Goal: Navigation & Orientation: Find specific page/section

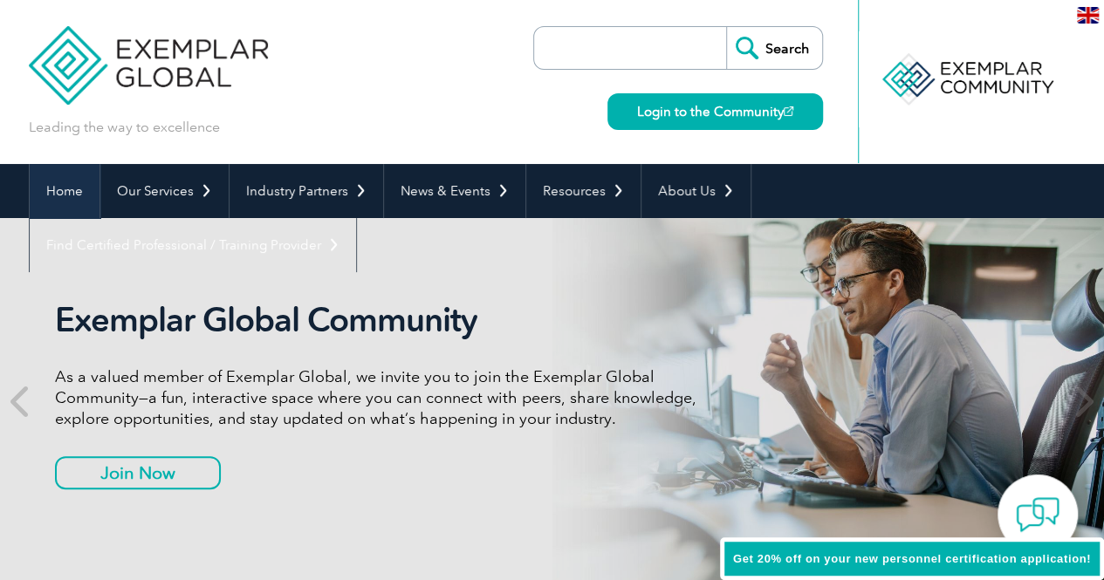
click at [66, 188] on link "Home" at bounding box center [65, 191] width 70 height 54
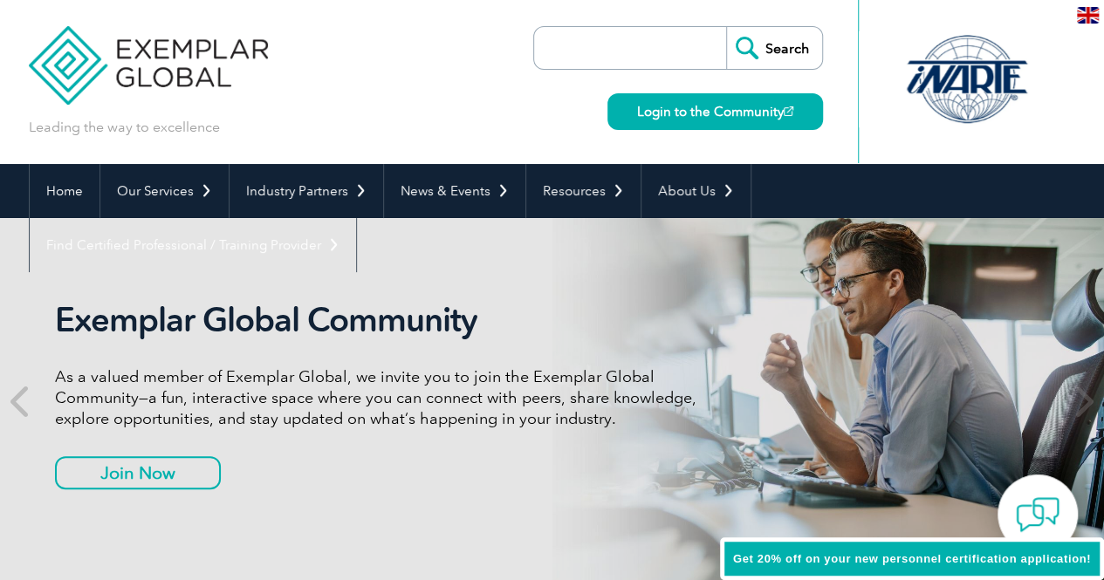
click at [1081, 10] on img at bounding box center [1087, 15] width 22 height 17
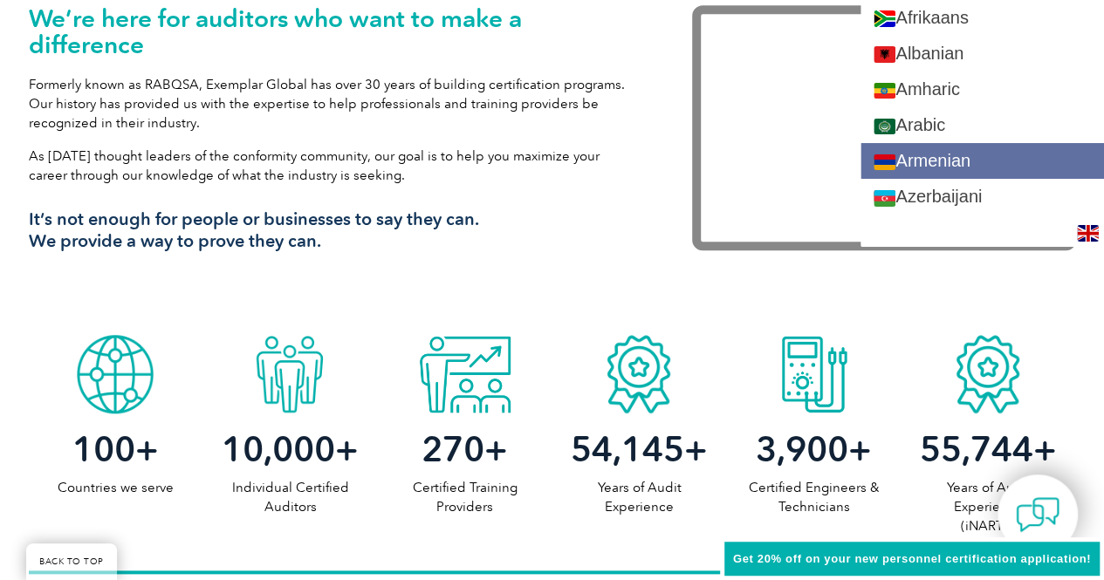
scroll to position [633, 0]
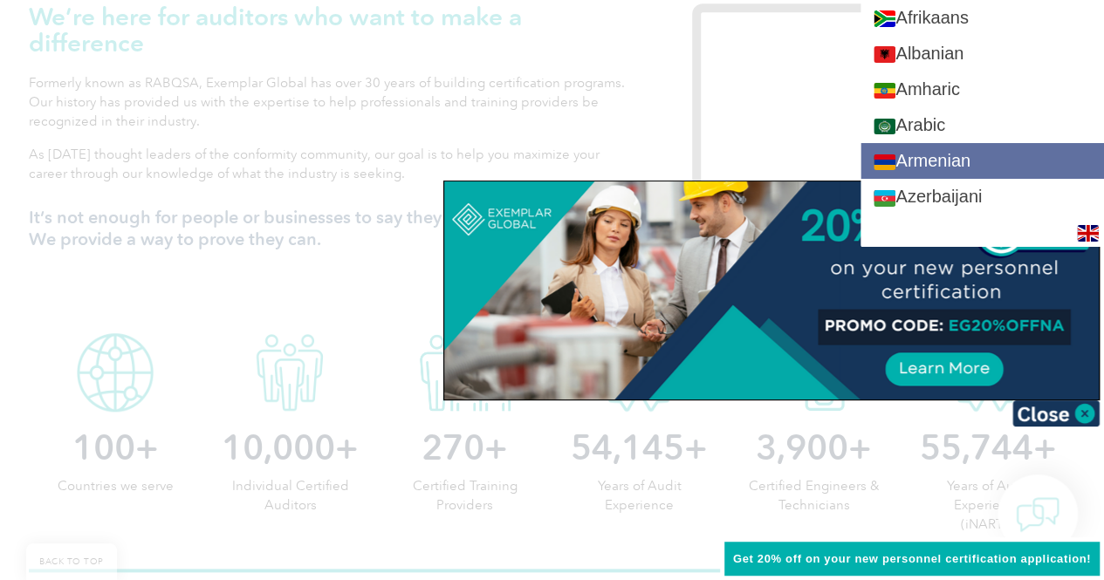
click at [1013, 147] on link "Armenian" at bounding box center [981, 161] width 243 height 36
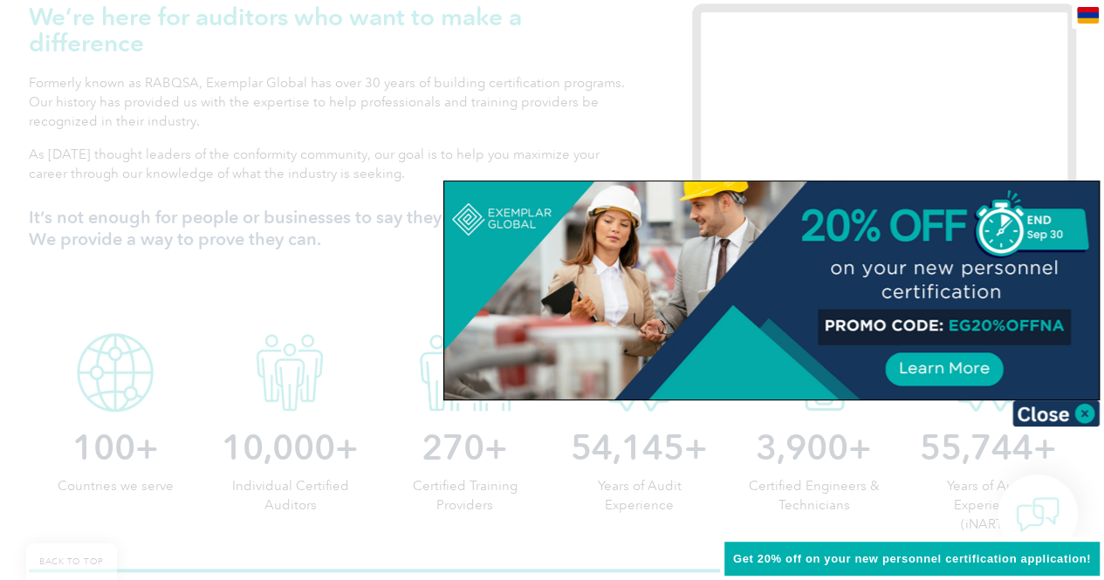
scroll to position [0, 0]
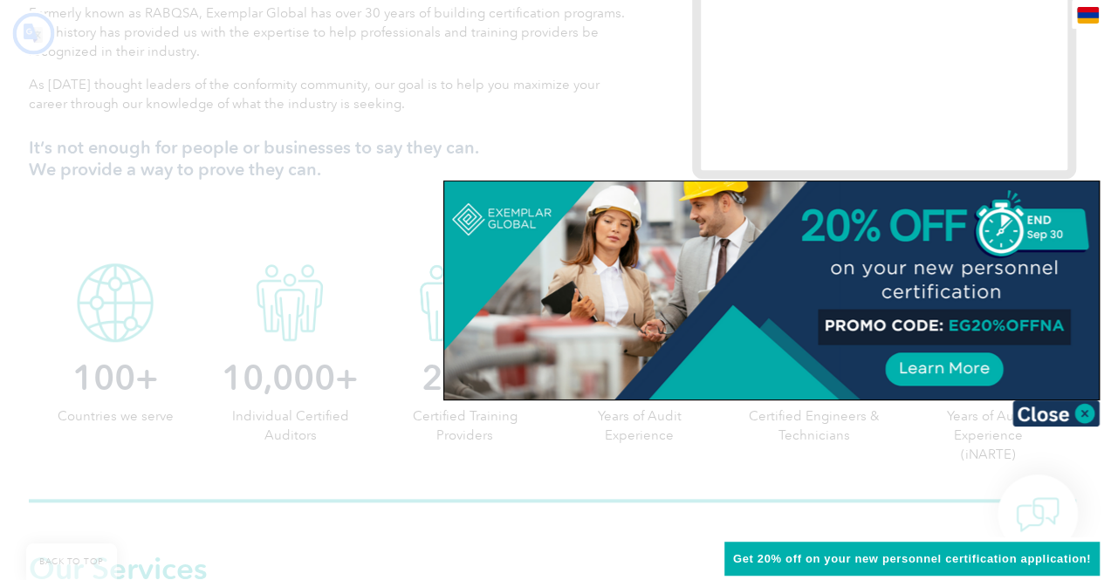
type input "Որոնում"
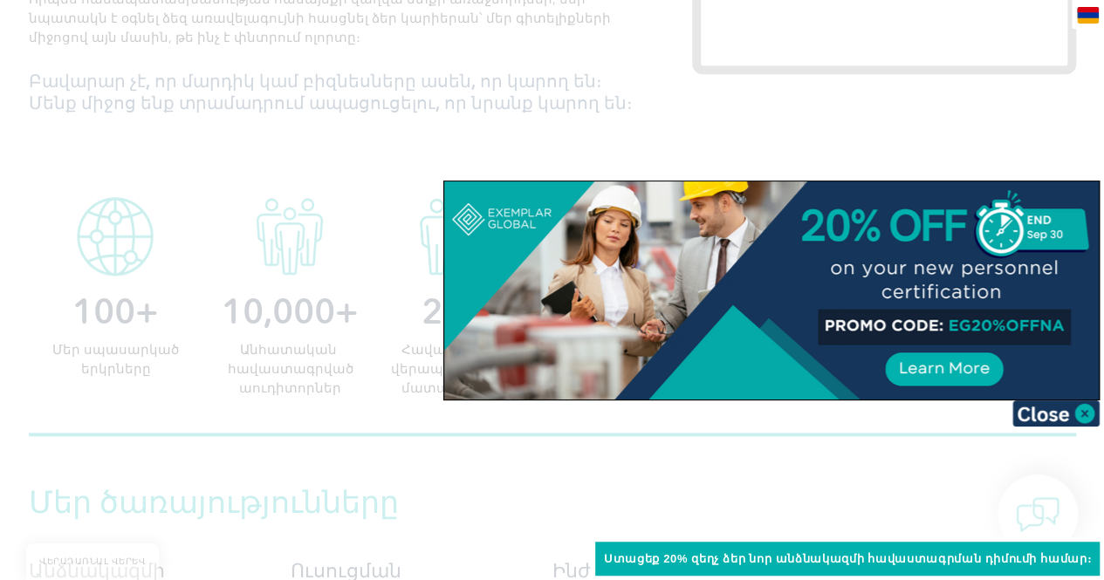
scroll to position [843, 0]
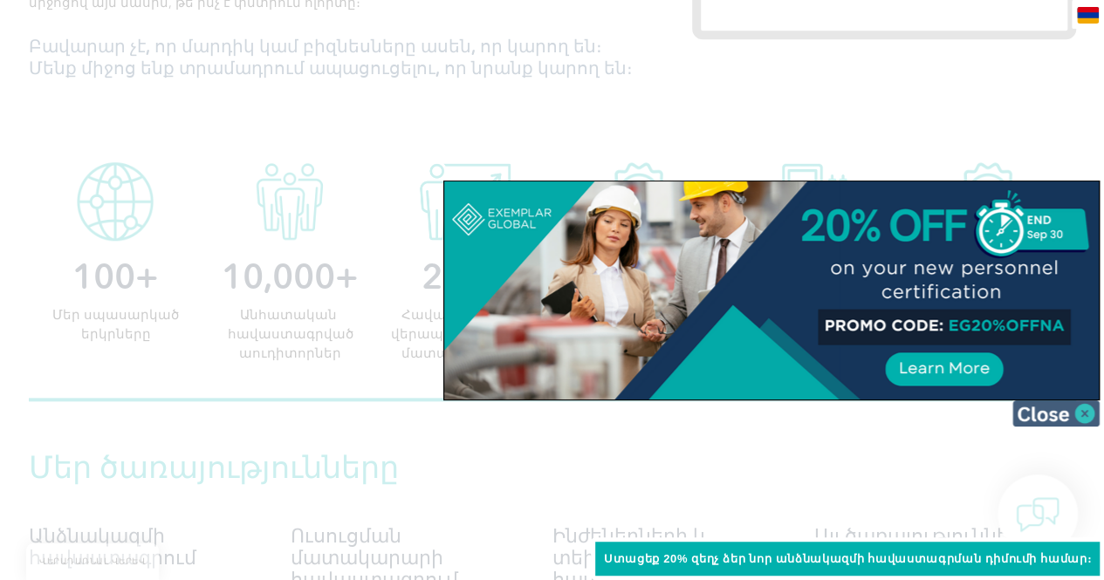
click at [1031, 410] on img at bounding box center [1055, 413] width 87 height 26
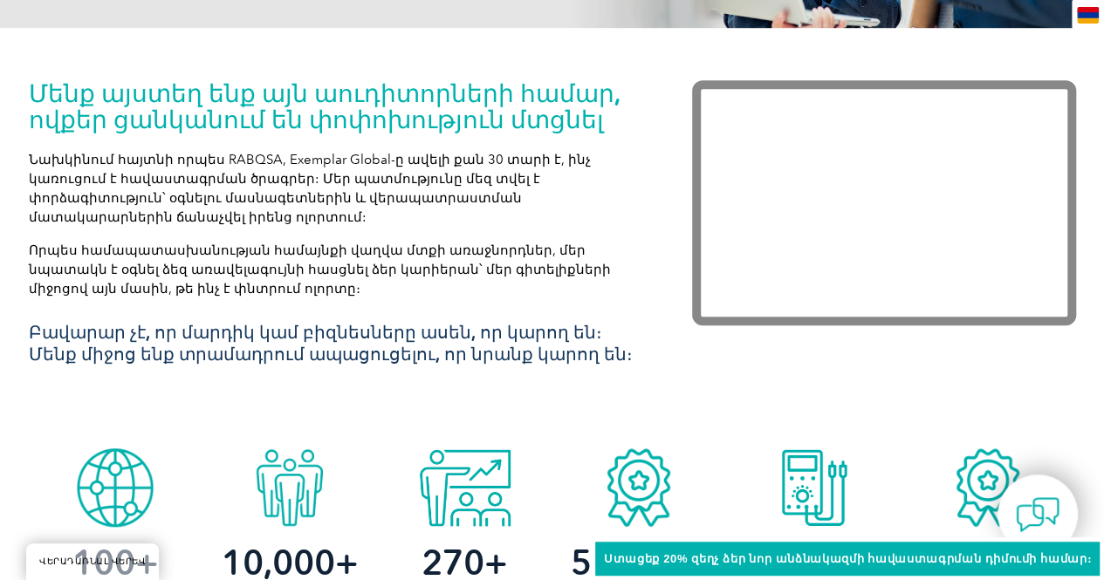
scroll to position [342, 0]
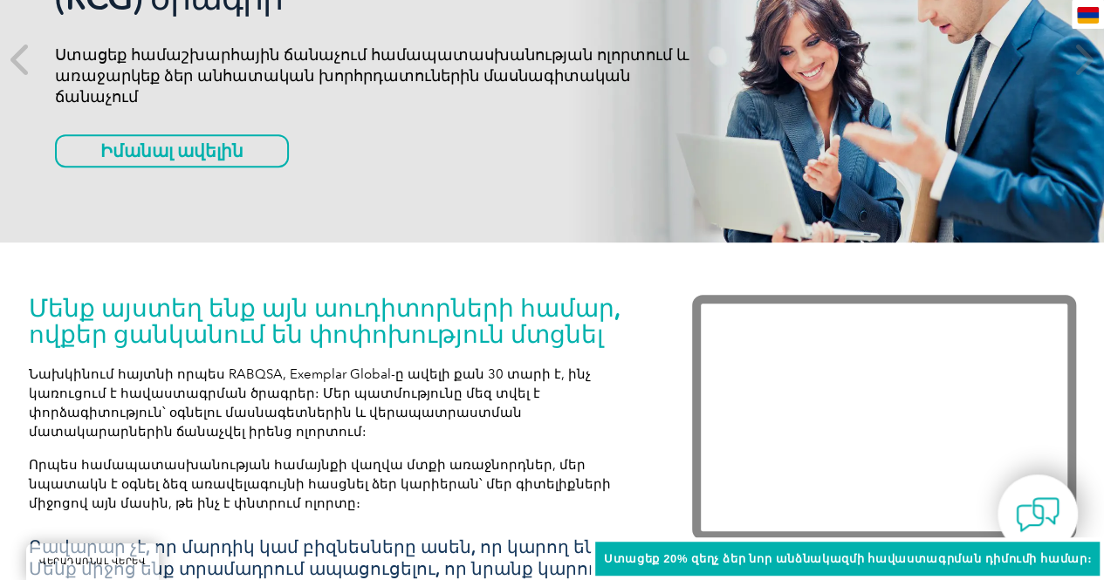
click at [1087, 20] on img at bounding box center [1087, 15] width 22 height 17
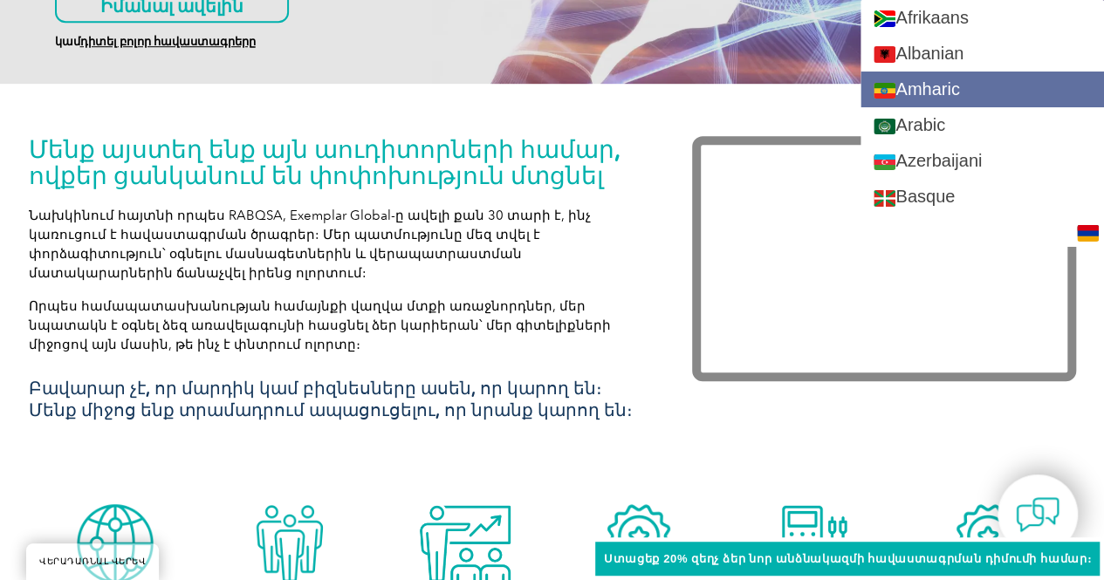
scroll to position [516, 0]
